Goal: Task Accomplishment & Management: Manage account settings

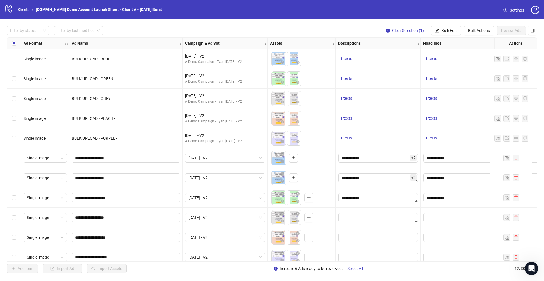
scroll to position [28, 9]
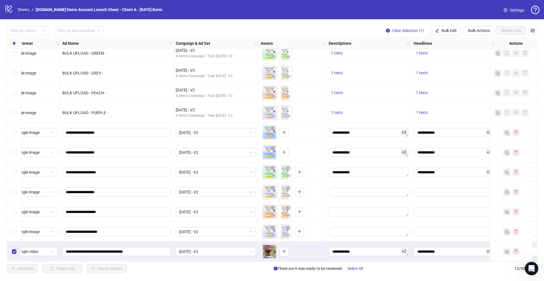
click at [23, 10] on link "Sheets" at bounding box center [23, 10] width 14 height 6
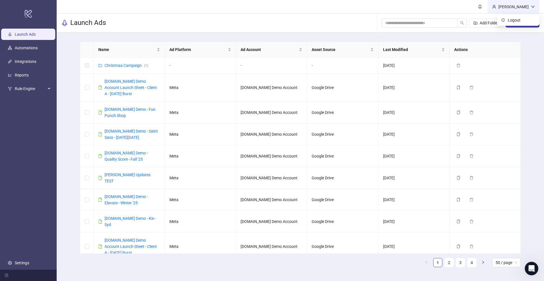
click at [512, 6] on div "[PERSON_NAME]" at bounding box center [514, 7] width 35 height 6
click at [519, 20] on span "Logout" at bounding box center [521, 20] width 27 height 6
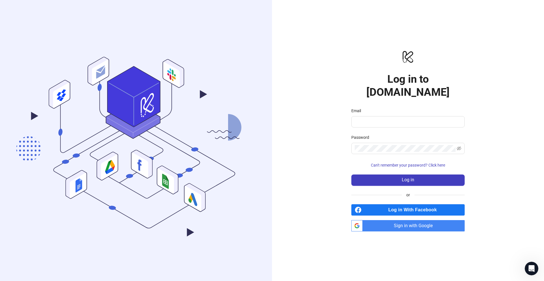
click at [404, 220] on span "Sign in with Google" at bounding box center [415, 225] width 100 height 11
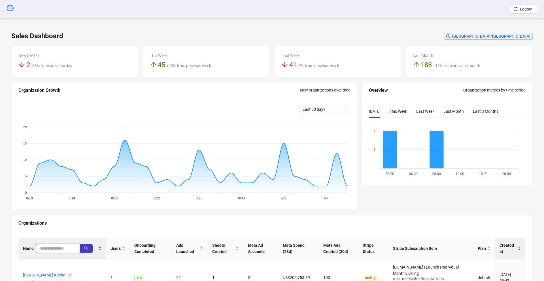
click at [53, 250] on input "search" at bounding box center [55, 249] width 33 height 6
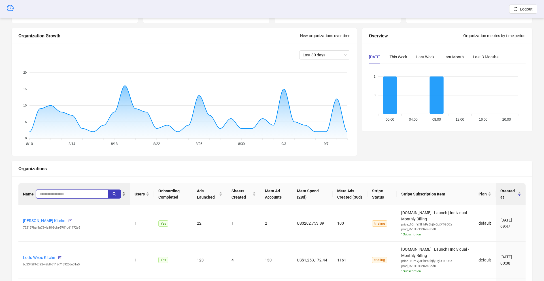
scroll to position [57, 0]
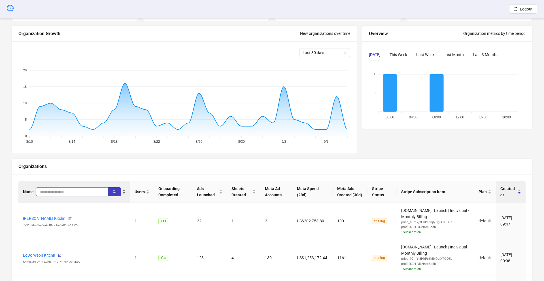
click at [82, 192] on input "search" at bounding box center [69, 192] width 61 height 6
paste input "**********"
click at [114, 194] on icon "search" at bounding box center [115, 192] width 4 height 4
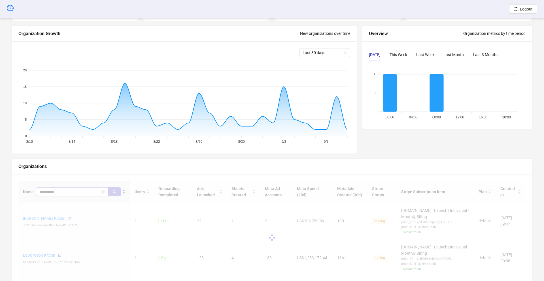
scroll to position [54, 0]
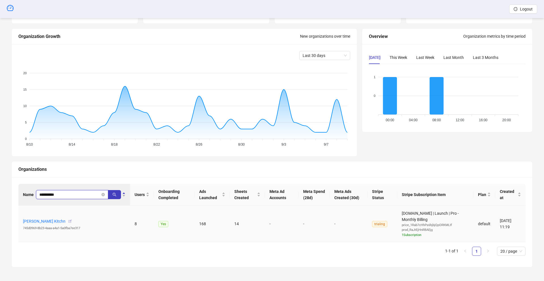
type input "**********"
click at [72, 222] on icon "button" at bounding box center [70, 221] width 4 height 4
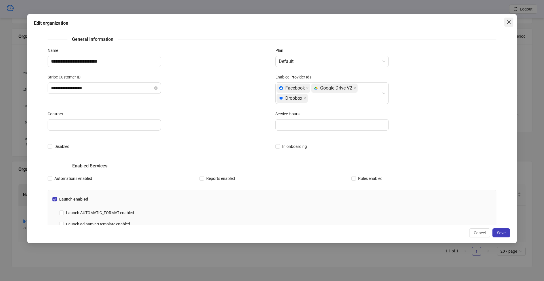
click at [508, 22] on icon "close" at bounding box center [509, 22] width 5 height 5
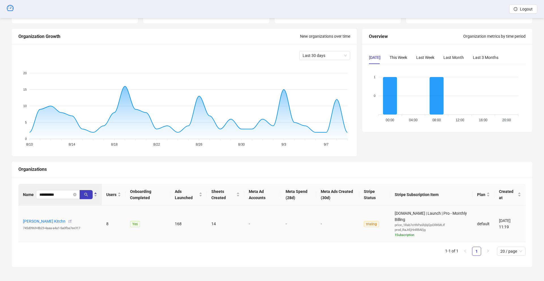
click at [72, 221] on icon "button" at bounding box center [70, 221] width 4 height 4
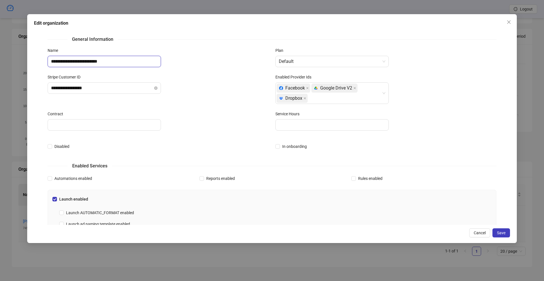
click at [115, 62] on input "**********" at bounding box center [104, 61] width 113 height 11
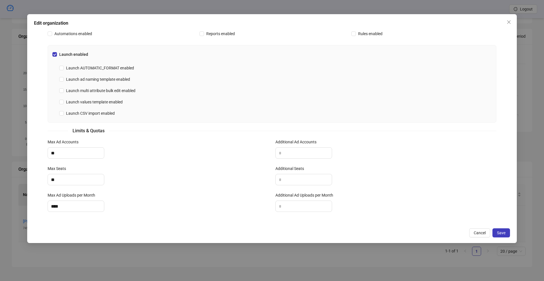
scroll to position [145, 0]
type input "**********"
click at [506, 233] on span "Save" at bounding box center [501, 233] width 9 height 5
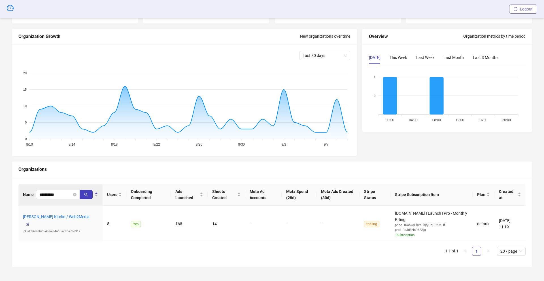
click at [528, 12] on button "Logout" at bounding box center [524, 9] width 28 height 9
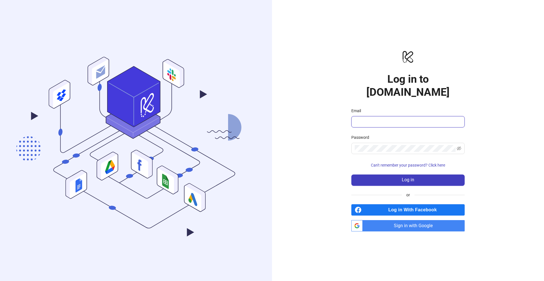
click at [396, 119] on input "Email" at bounding box center [407, 122] width 105 height 7
type input "**********"
click at [373, 175] on button "Log in" at bounding box center [408, 180] width 113 height 11
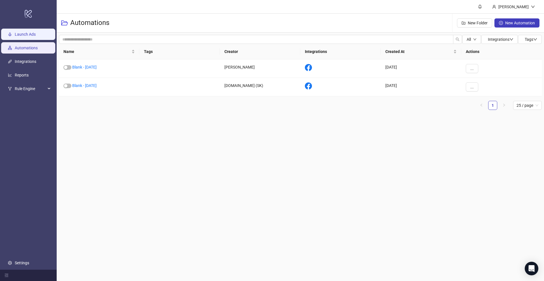
click at [26, 34] on link "Launch Ads" at bounding box center [25, 34] width 21 height 5
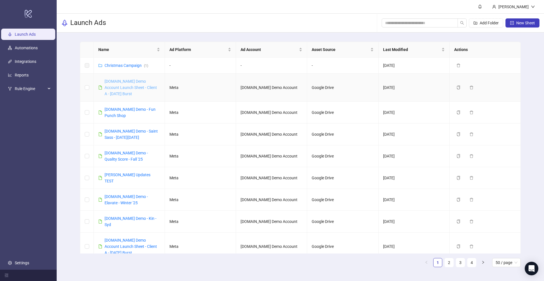
click at [130, 89] on link "[DOMAIN_NAME] Demo Account Launch Sheet - Client A - [DATE] Burst" at bounding box center [131, 87] width 52 height 17
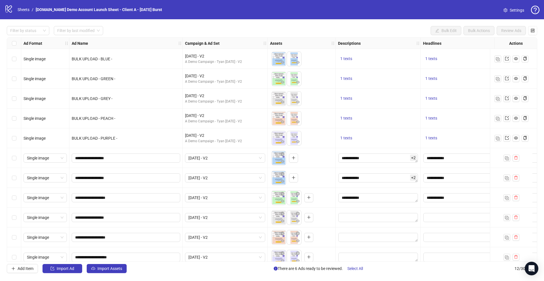
click at [515, 9] on span "Settings" at bounding box center [517, 10] width 14 height 6
